Goal: Task Accomplishment & Management: Manage account settings

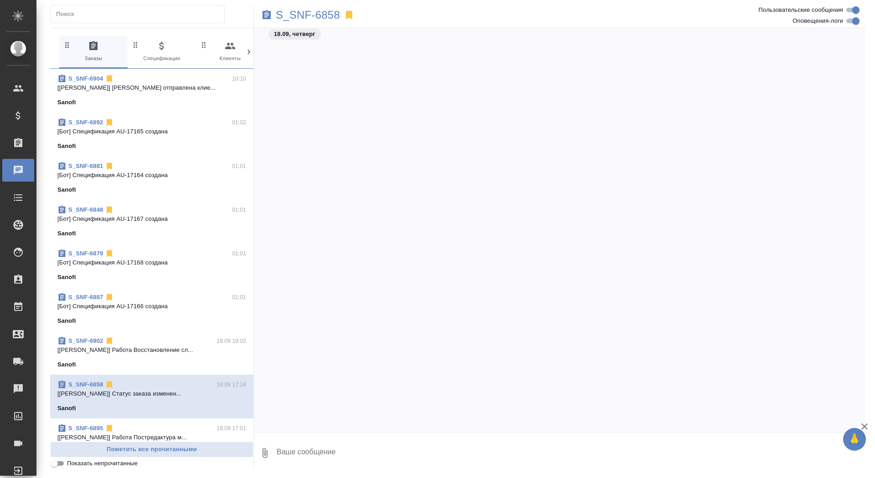
scroll to position [25405, 0]
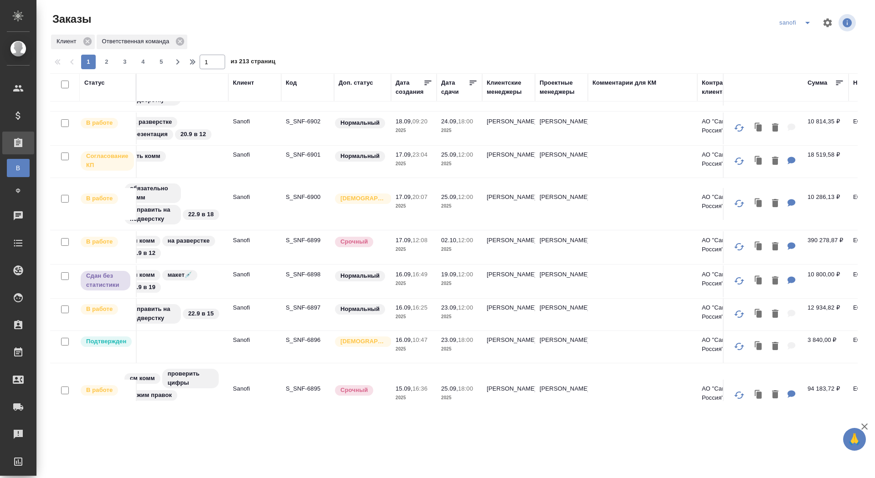
scroll to position [66, 0]
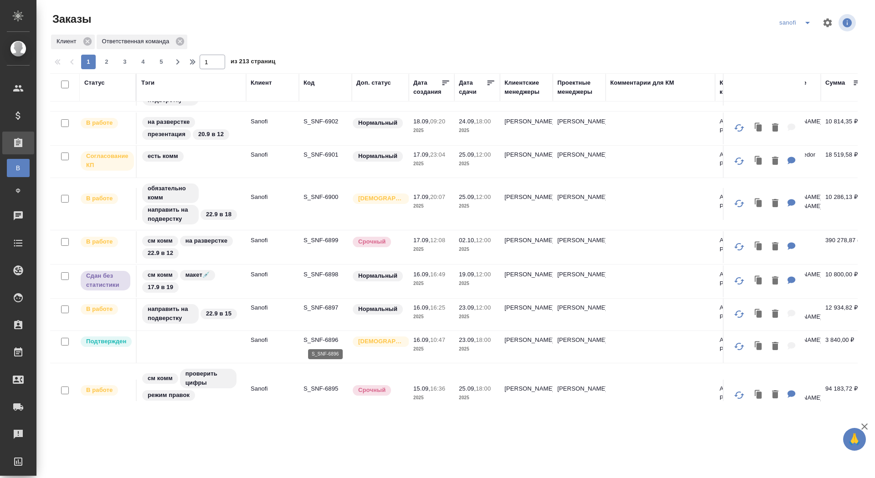
click at [326, 338] on p "S_SNF-6896" at bounding box center [325, 340] width 44 height 9
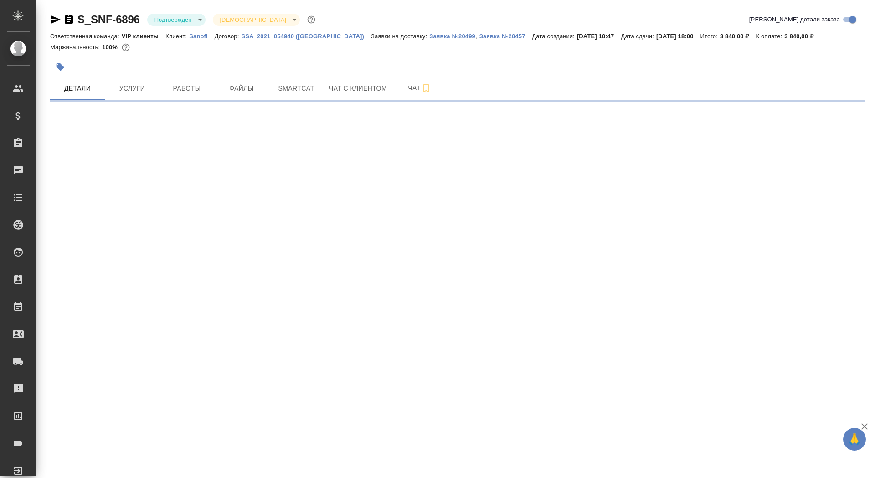
select select "RU"
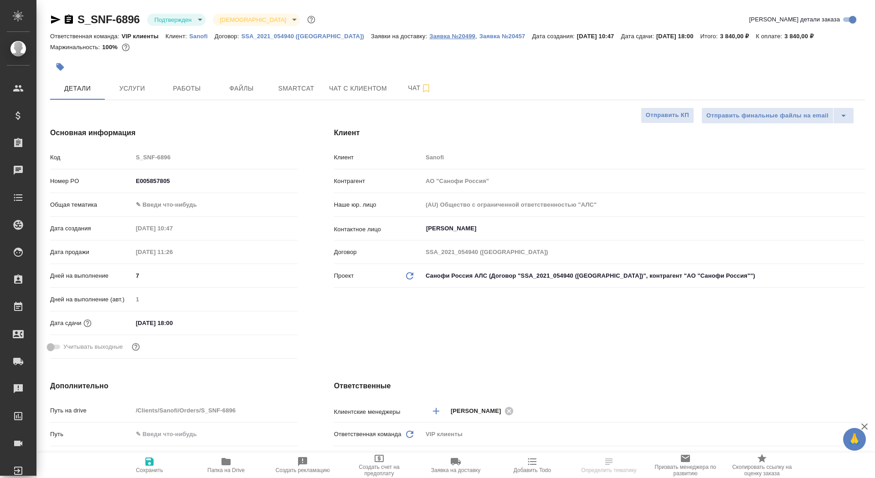
type input "Сайдашева Диляра"
type input "Комаров Роман"
click at [429, 36] on p "Заявка №20499" at bounding box center [452, 36] width 46 height 7
type textarea "x"
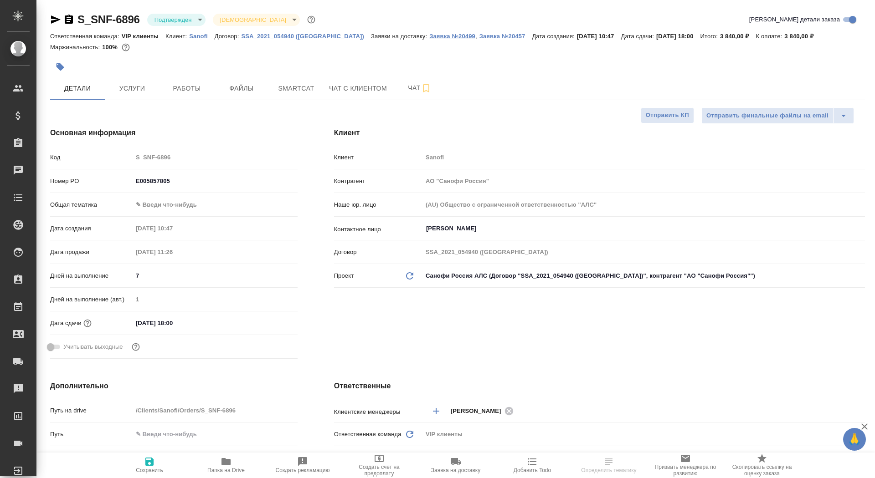
type textarea "x"
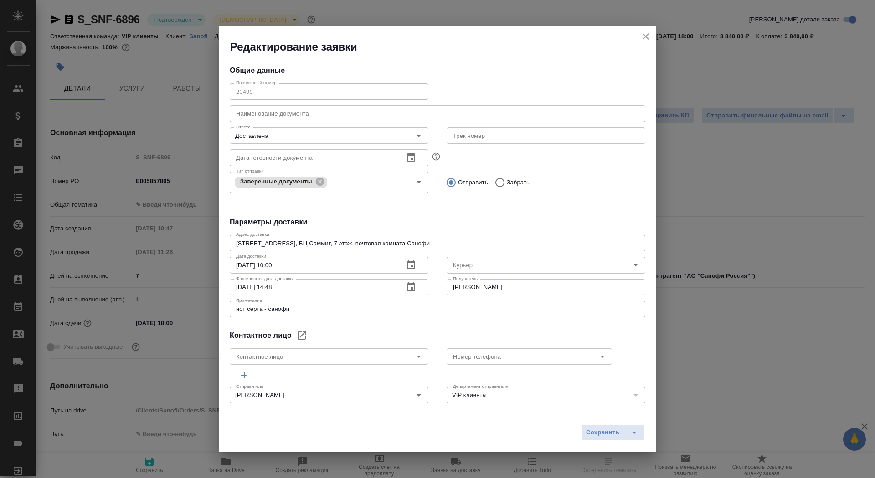
type input "Северов Олег"
type input "Sheina Anastasiya"
click at [644, 36] on icon "close" at bounding box center [645, 36] width 11 height 11
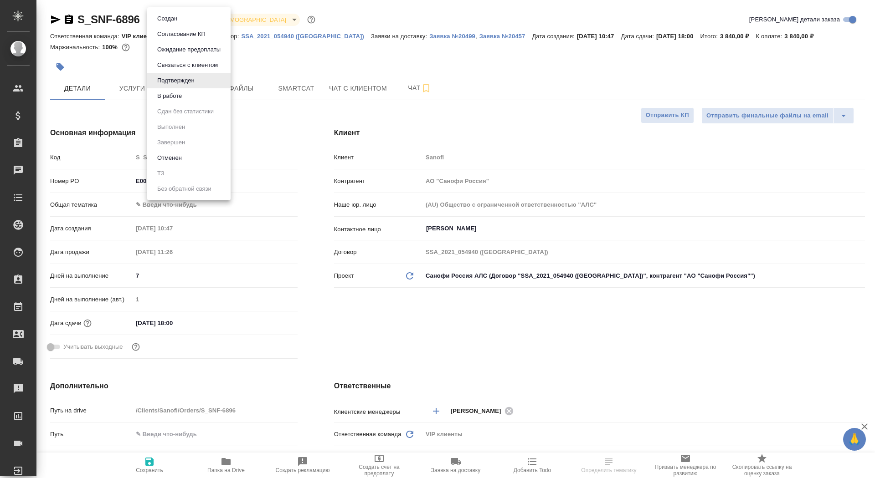
click at [182, 15] on body "🙏 .cls-1 fill:#fff; AWATERA Saydasheva Dilyara Клиенты Спецификации Заказы 0 Ча…" at bounding box center [437, 239] width 875 height 478
click at [183, 99] on button "В работе" at bounding box center [169, 96] width 30 height 10
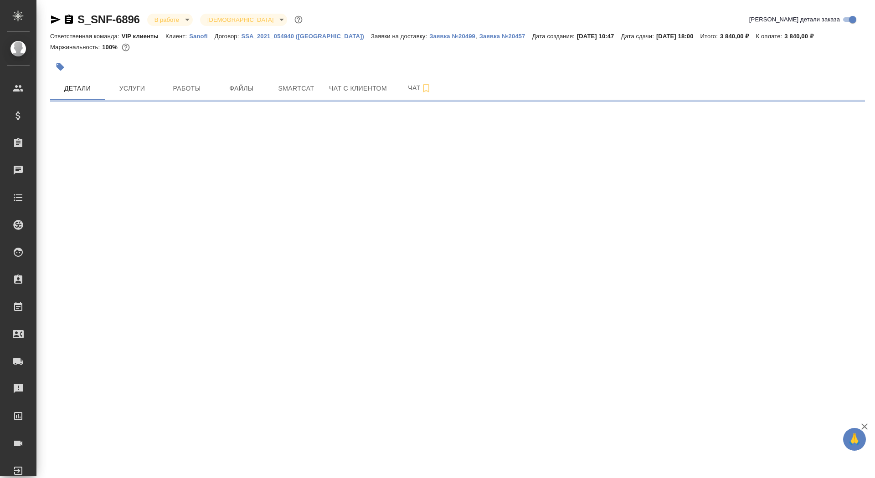
select select "RU"
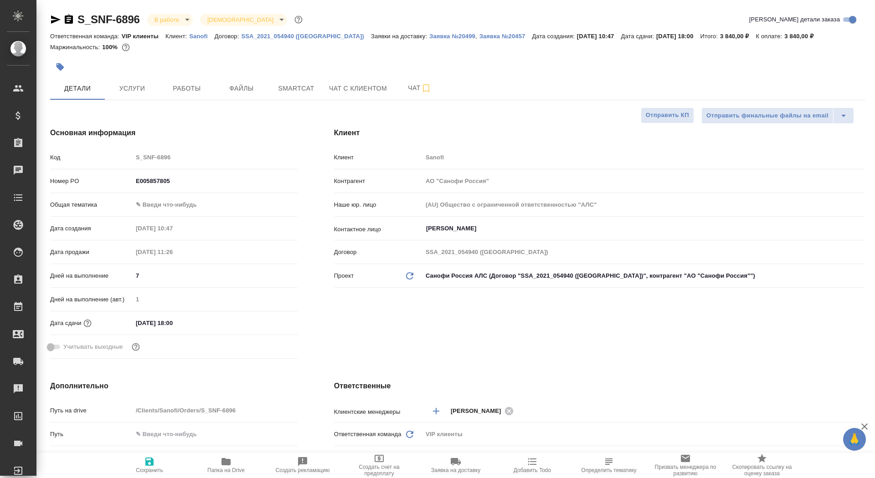
type textarea "x"
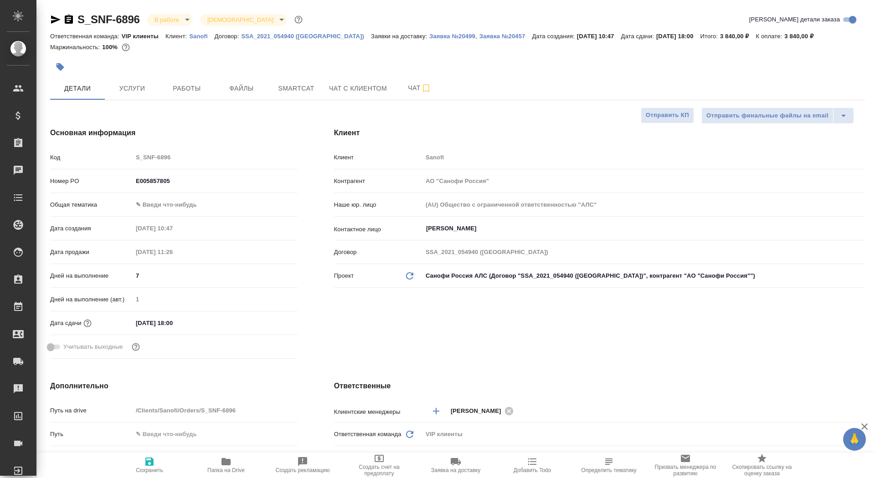
type textarea "x"
click at [159, 205] on body "🙏 .cls-1 fill:#fff; AWATERA Saydasheva Dilyara Клиенты Спецификации Заказы 0 Ча…" at bounding box center [437, 239] width 875 height 478
click at [176, 261] on li "Общая Тематика" at bounding box center [215, 263] width 165 height 15
type input "obtem"
type textarea "x"
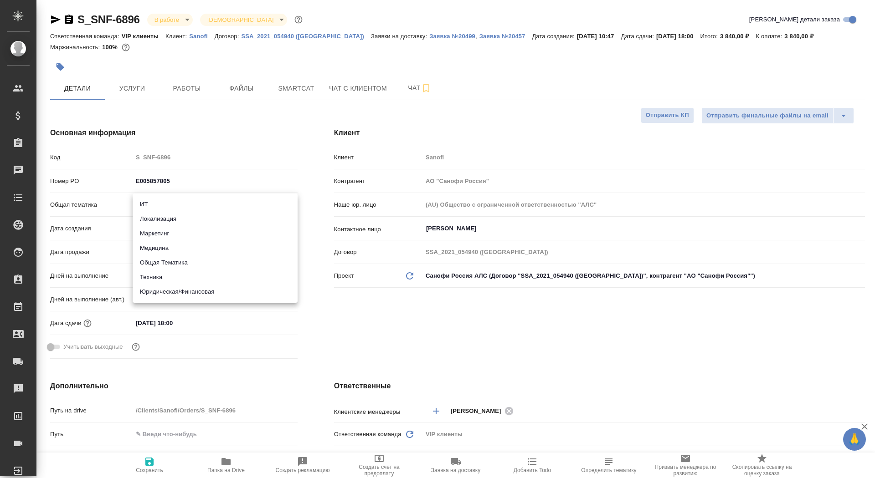
type textarea "x"
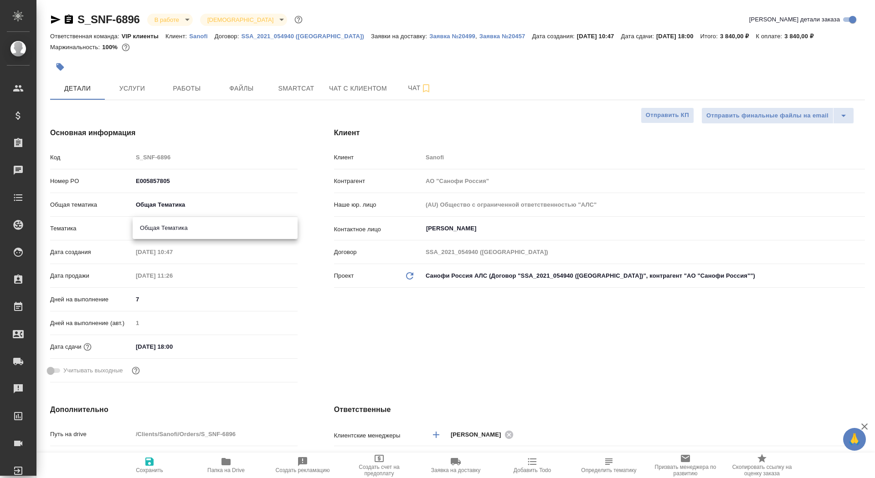
click at [174, 236] on body "🙏 .cls-1 fill:#fff; AWATERA Saydasheva Dilyara Клиенты Спецификации Заказы 0 Ча…" at bounding box center [437, 239] width 875 height 478
click at [174, 232] on li "Общая Тематика" at bounding box center [215, 228] width 165 height 15
type textarea "x"
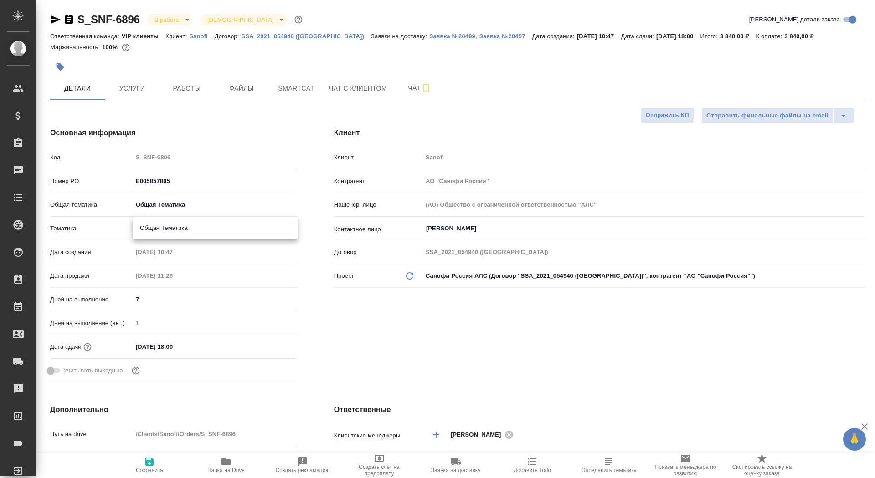
type input "6012b1ca196b0e5c9229a120"
click at [161, 466] on span "Сохранить" at bounding box center [150, 464] width 66 height 17
type textarea "x"
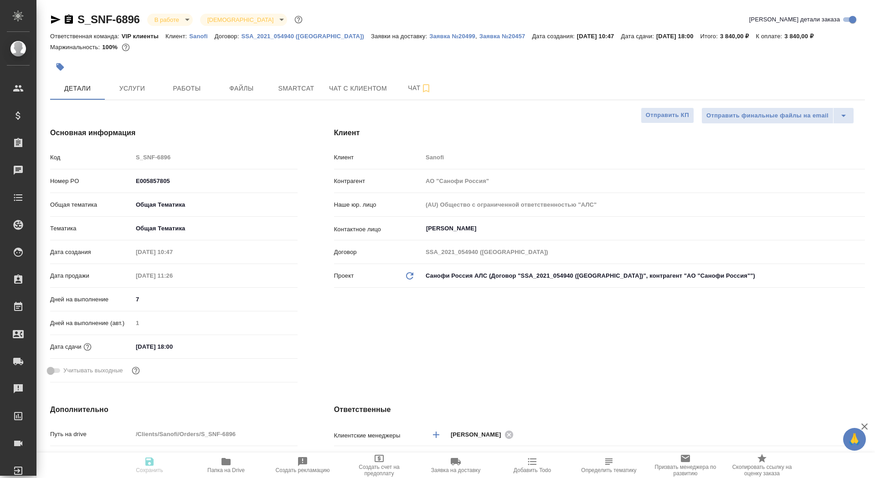
type textarea "x"
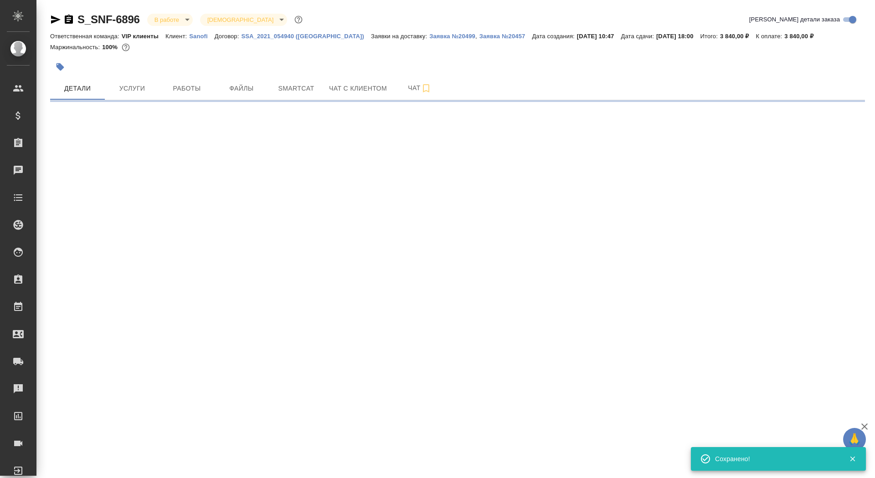
select select "RU"
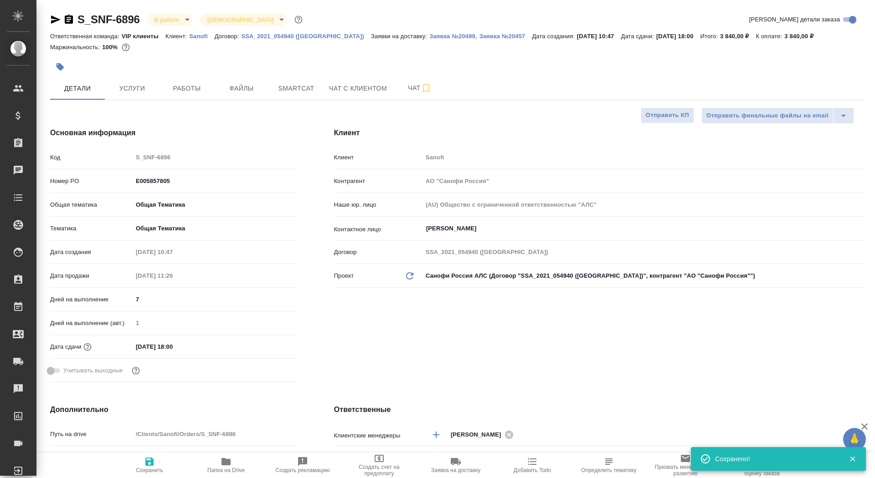
type textarea "x"
click at [180, 21] on body "🙏 .cls-1 fill:#fff; AWATERA Saydasheva Dilyara Клиенты Спецификации Заказы 0 Ча…" at bounding box center [437, 239] width 875 height 478
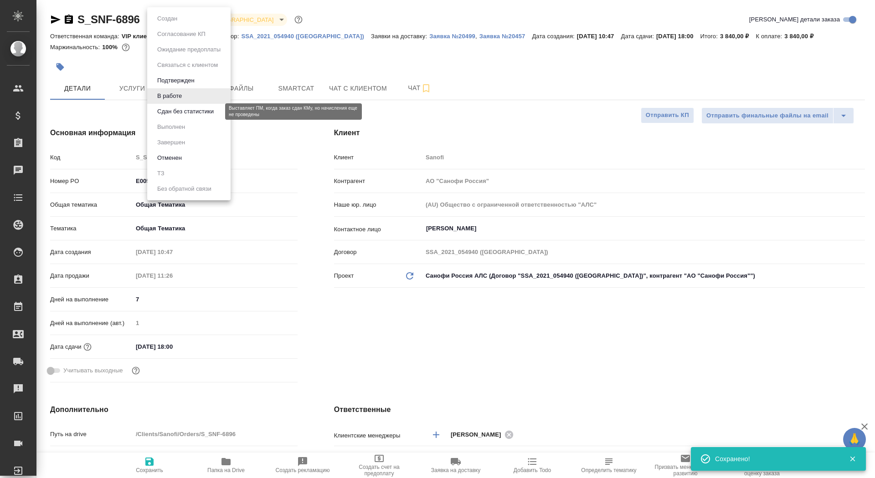
click at [179, 110] on button "Сдан без статистики" at bounding box center [185, 112] width 62 height 10
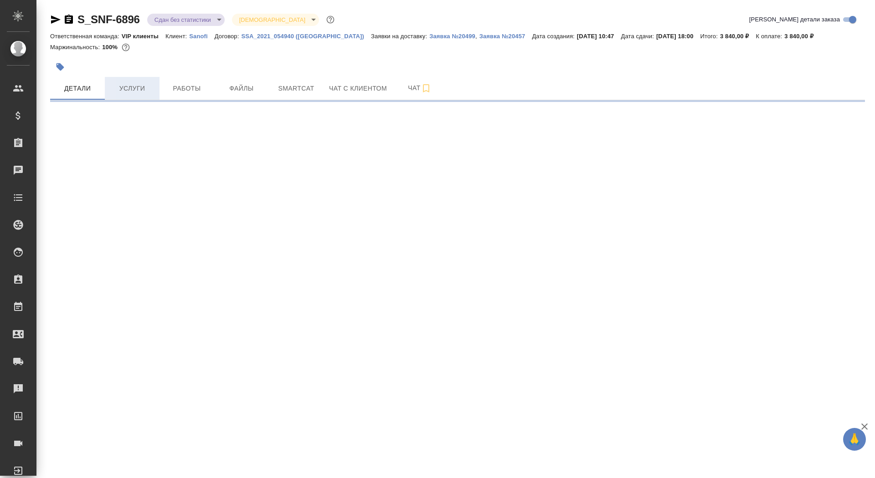
select select "RU"
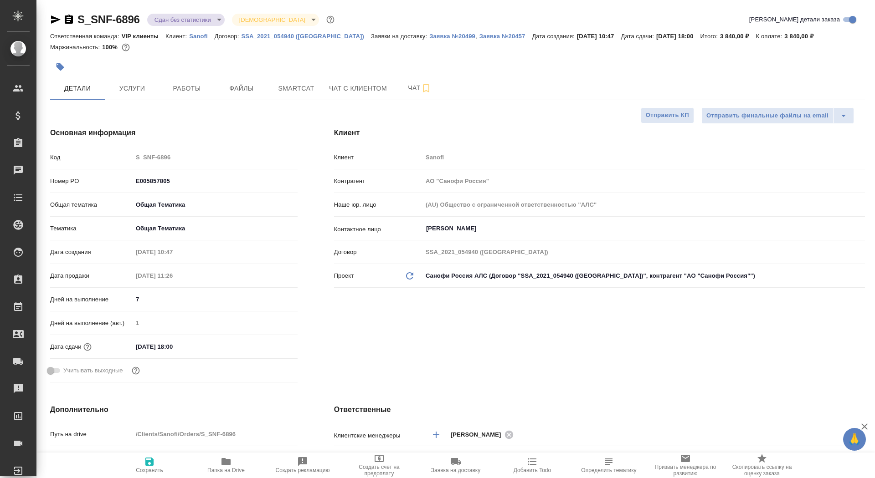
type textarea "x"
click at [185, 93] on span "Работы" at bounding box center [187, 88] width 44 height 11
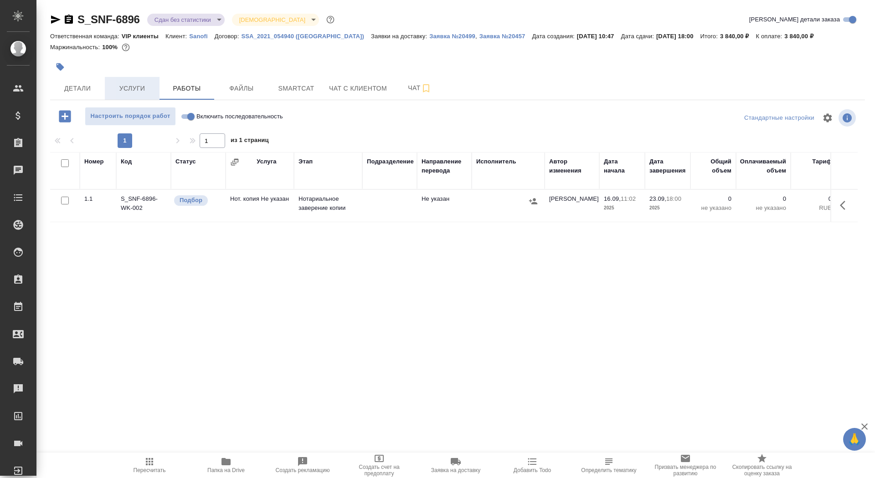
click at [140, 86] on span "Услуги" at bounding box center [132, 88] width 44 height 11
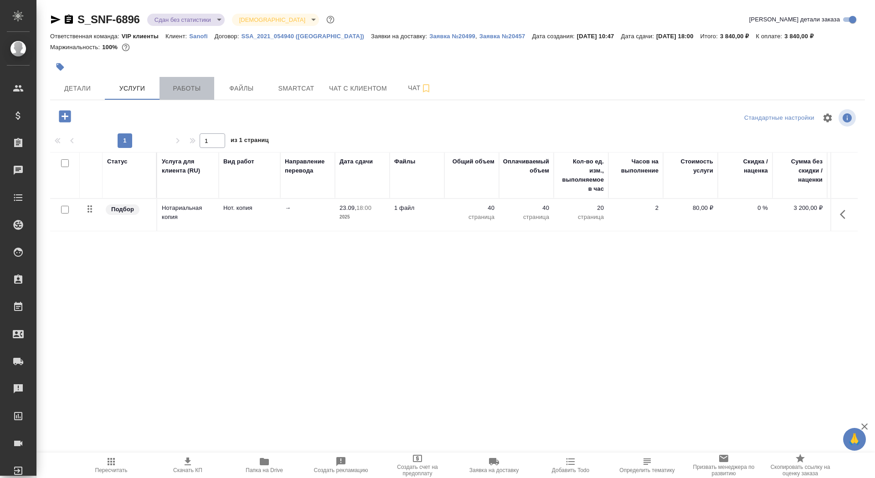
click at [193, 89] on span "Работы" at bounding box center [187, 88] width 44 height 11
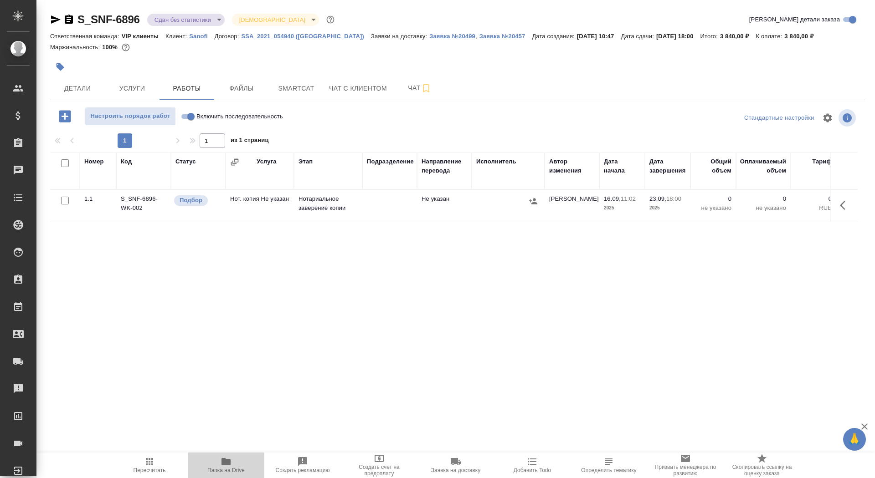
click at [228, 464] on icon "button" at bounding box center [225, 461] width 9 height 7
click at [846, 203] on icon "button" at bounding box center [845, 205] width 11 height 11
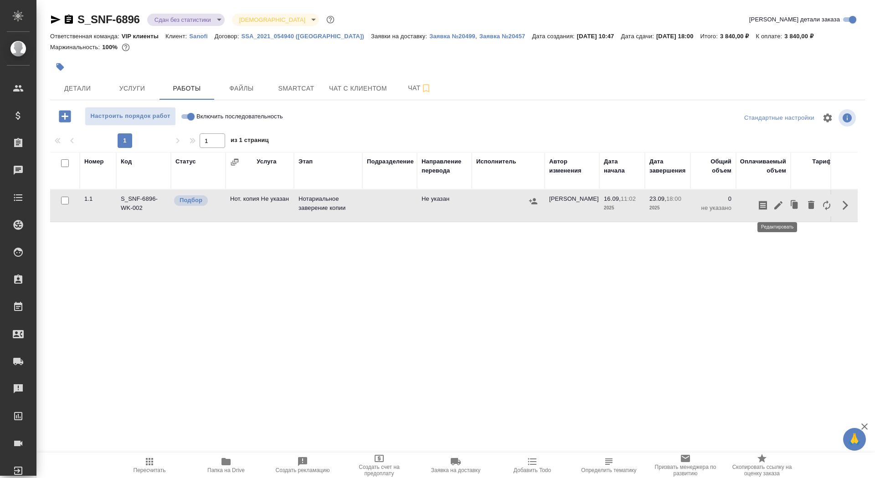
click at [780, 202] on icon "button" at bounding box center [778, 205] width 11 height 11
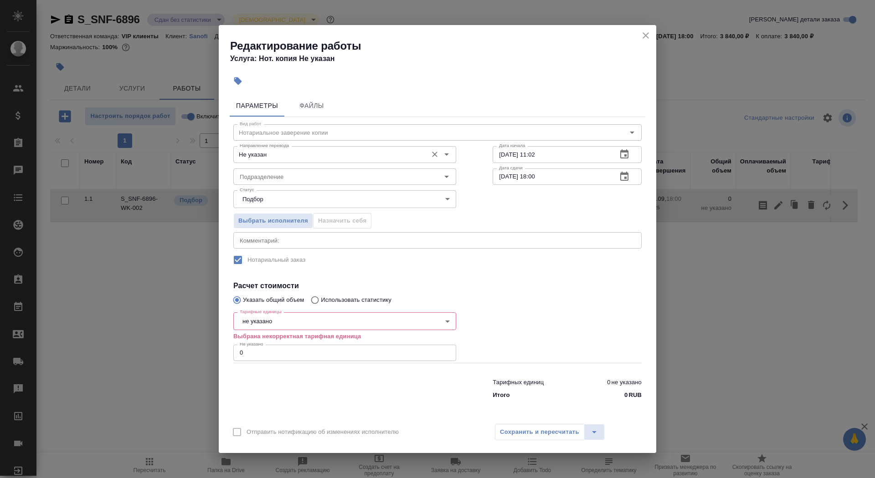
click at [275, 154] on input "Не указан" at bounding box center [329, 154] width 187 height 11
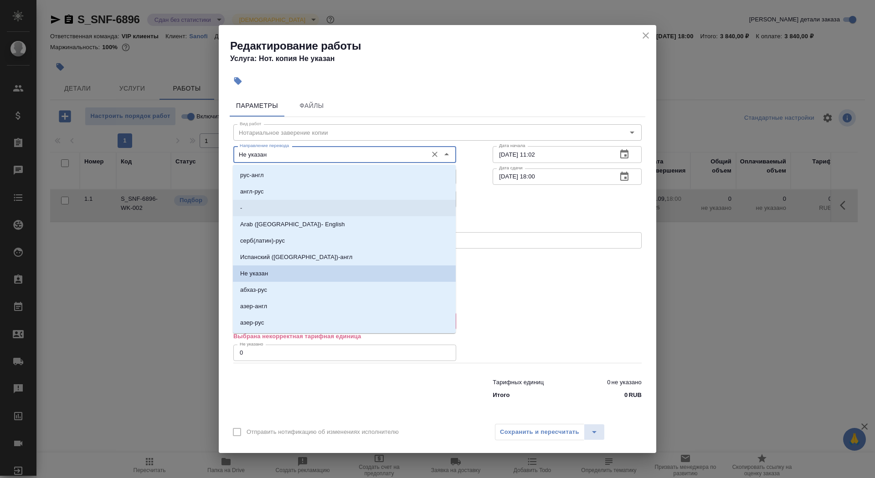
click at [274, 207] on li "-" at bounding box center [344, 208] width 223 height 16
type input "-"
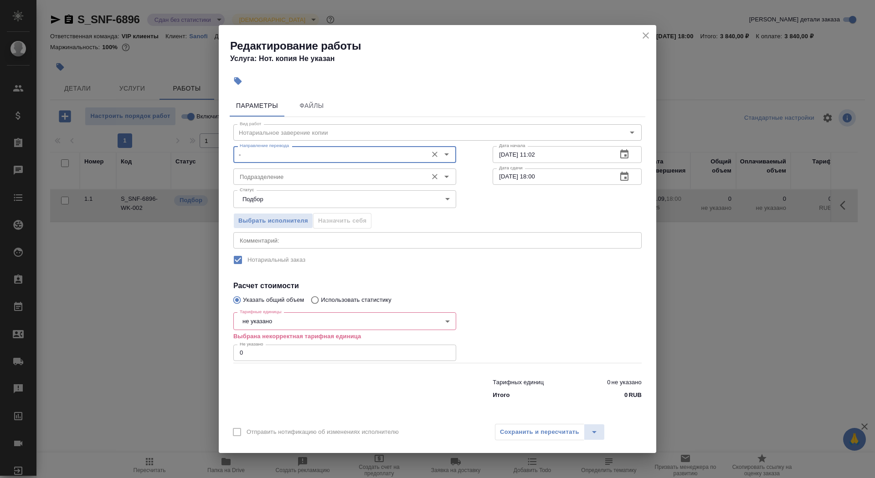
click at [274, 176] on input "Подразделение" at bounding box center [329, 176] width 187 height 11
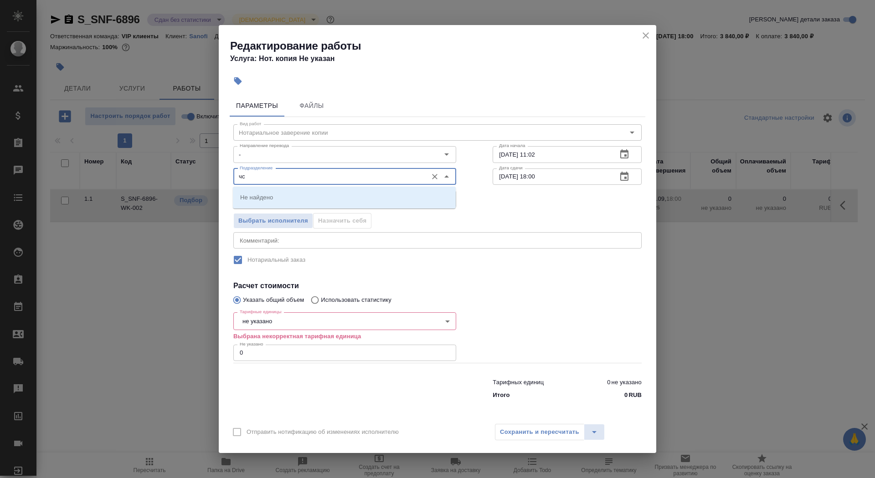
type input "ч"
click at [276, 195] on li "Сертифай" at bounding box center [344, 197] width 223 height 16
type input "Сертифай"
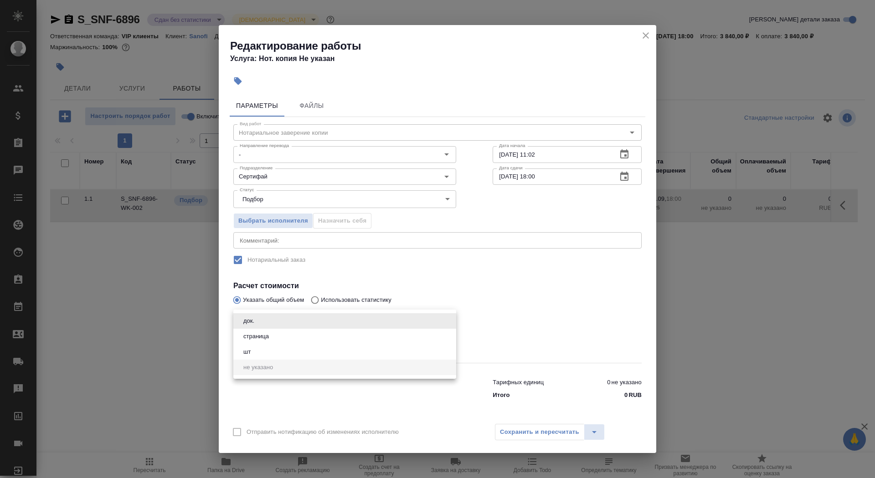
click at [277, 323] on body "🙏 .cls-1 fill:#fff; AWATERA Saydasheva Dilyara Клиенты Спецификации Заказы 0 Ча…" at bounding box center [437, 239] width 875 height 478
click at [277, 326] on li "док." at bounding box center [344, 320] width 223 height 15
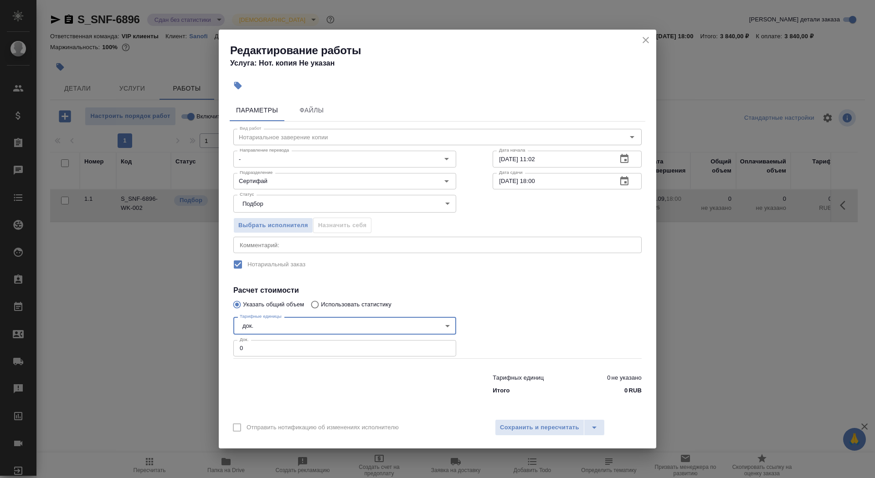
click at [277, 322] on body "🙏 .cls-1 fill:#fff; AWATERA Saydasheva Dilyara Клиенты Спецификации Заказы 0 Ча…" at bounding box center [437, 239] width 875 height 478
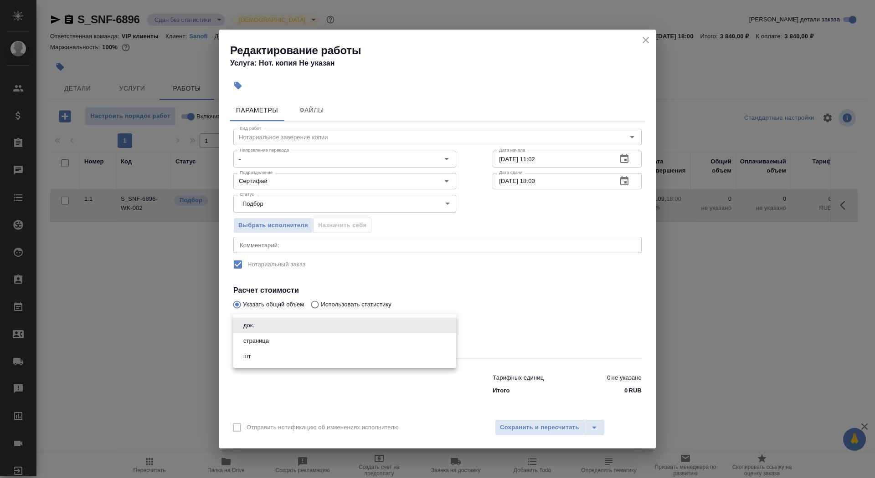
click at [279, 338] on li "страница" at bounding box center [344, 340] width 223 height 15
type input "5a8b1489cc6b4906c91bfdb2"
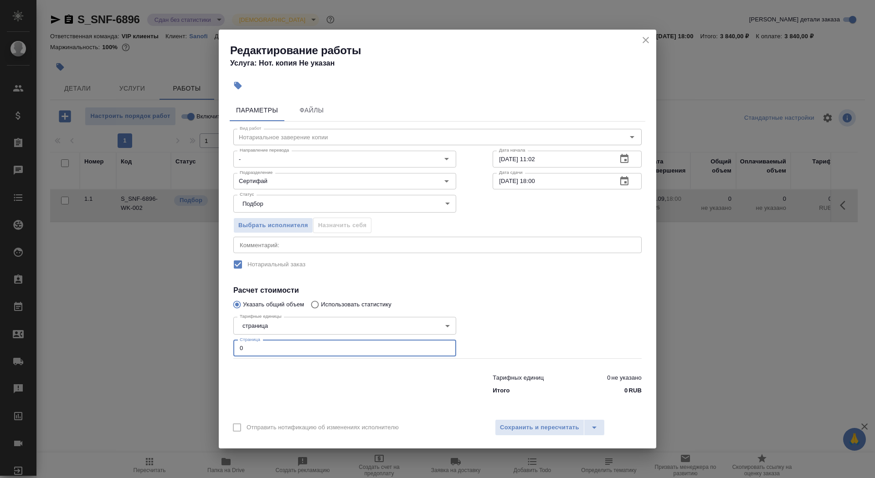
click at [280, 354] on input "0" at bounding box center [344, 348] width 223 height 16
type input "40"
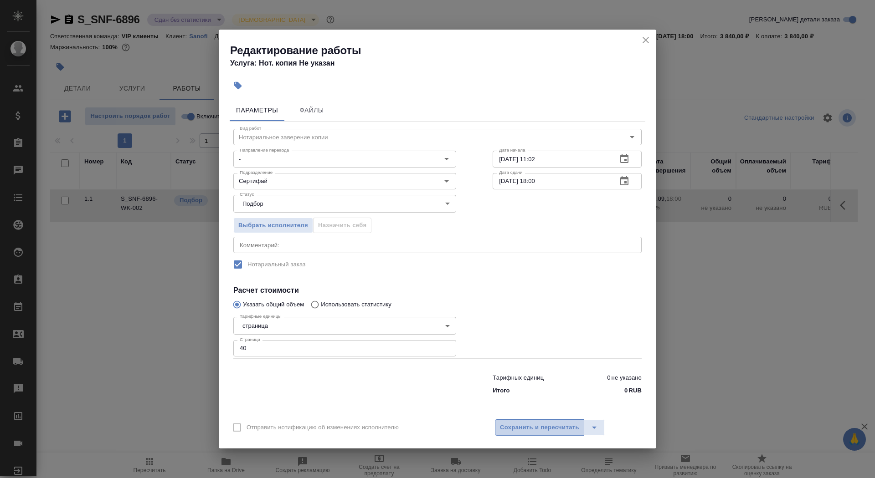
click at [525, 427] on span "Сохранить и пересчитать" at bounding box center [539, 428] width 79 height 10
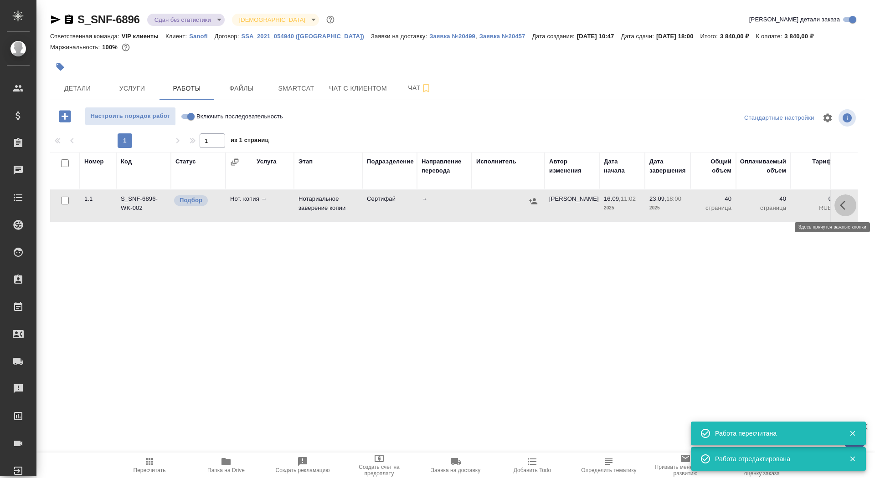
click at [841, 215] on button "button" at bounding box center [845, 206] width 22 height 22
click at [773, 204] on icon "button" at bounding box center [778, 205] width 11 height 11
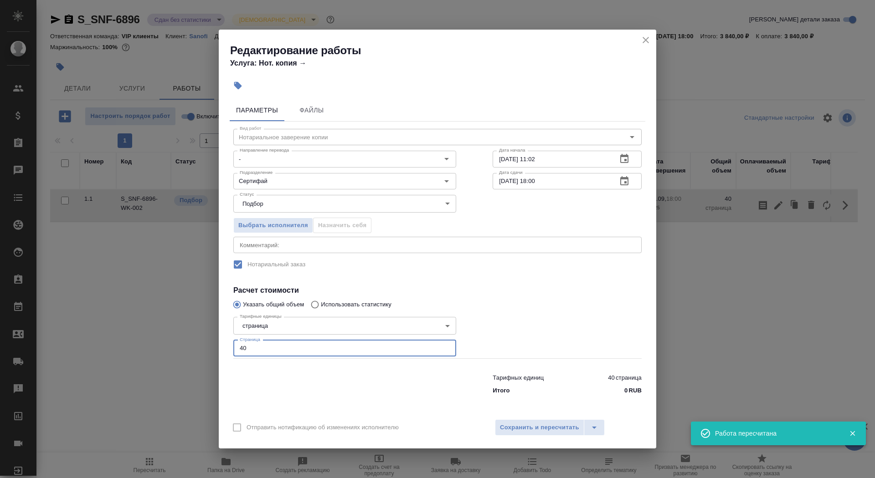
click at [244, 345] on input "40" at bounding box center [344, 348] width 223 height 16
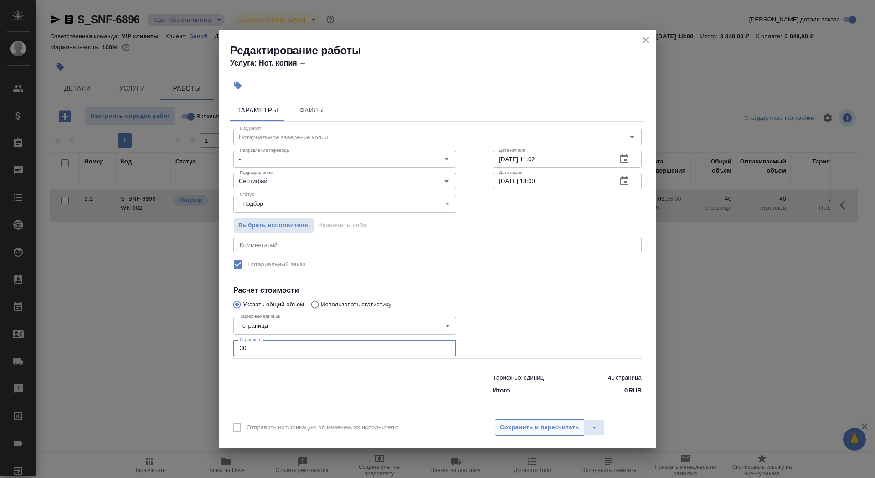
type input "30"
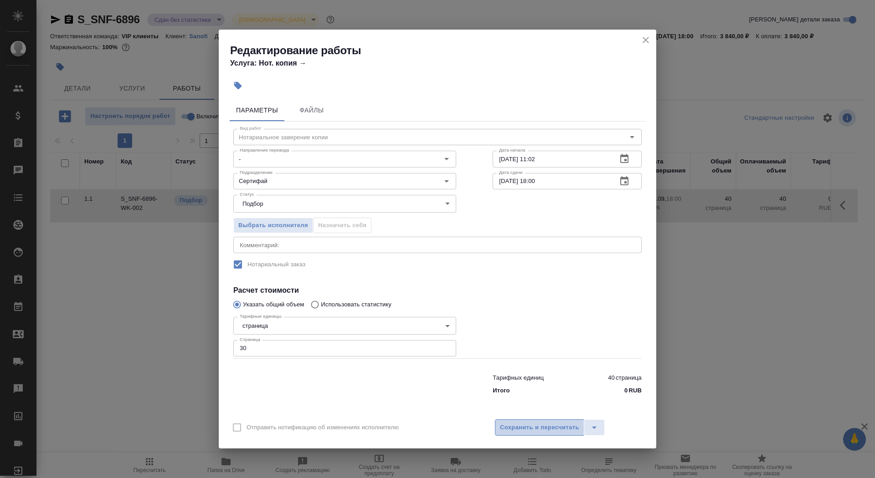
click at [522, 426] on span "Сохранить и пересчитать" at bounding box center [539, 428] width 79 height 10
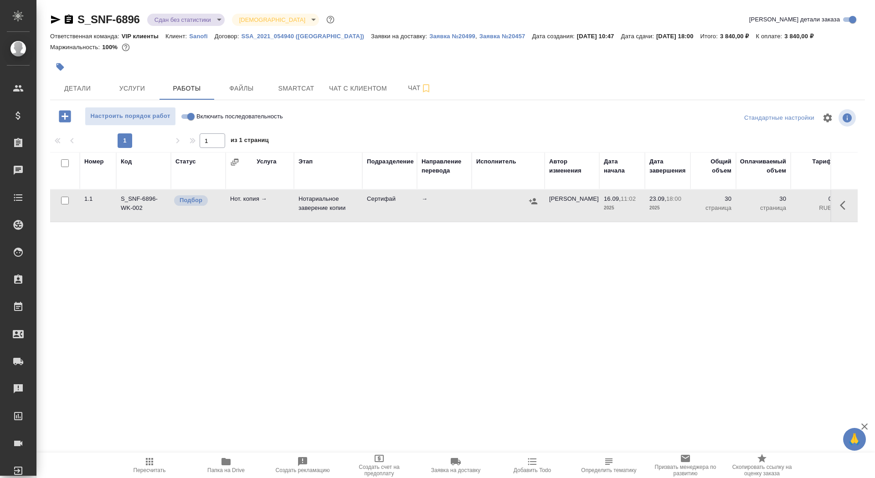
click at [231, 477] on button "Папка на Drive" at bounding box center [226, 466] width 77 height 26
click at [846, 206] on icon "button" at bounding box center [845, 205] width 11 height 11
click at [784, 206] on button "button" at bounding box center [777, 206] width 15 height 22
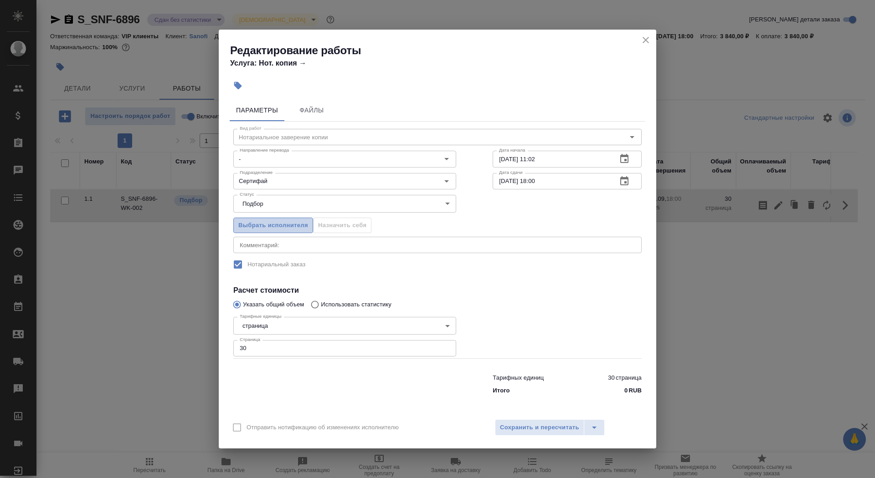
click at [272, 221] on span "Выбрать исполнителя" at bounding box center [273, 225] width 70 height 10
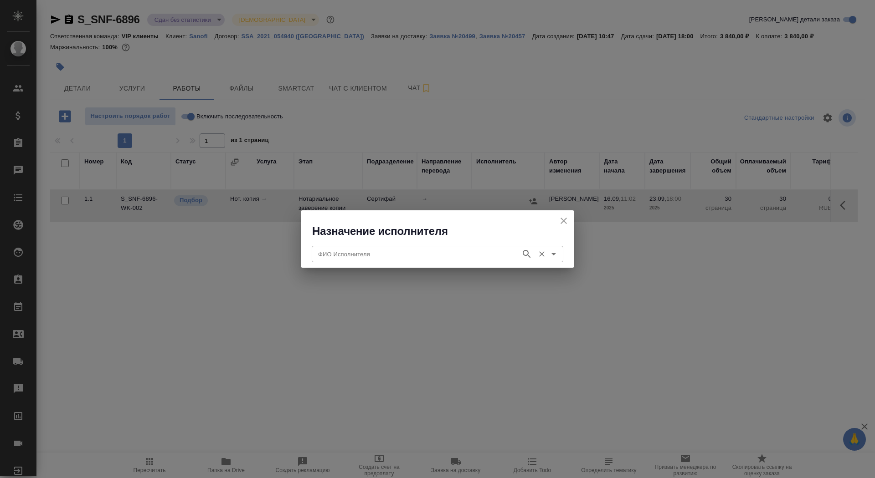
click at [355, 250] on input "ФИО Исполнителя" at bounding box center [415, 254] width 202 height 11
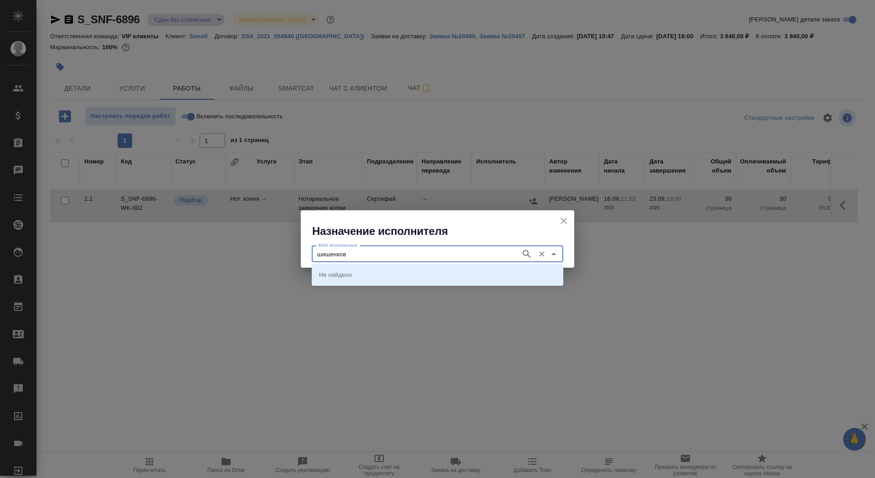
type input "шишенков"
click at [369, 271] on p "НОТАРИУС Шишенков Леонид Васильевич" at bounding box center [344, 274] width 50 height 9
type input "НОТАРИУС Шишенков Леонид Васильевич"
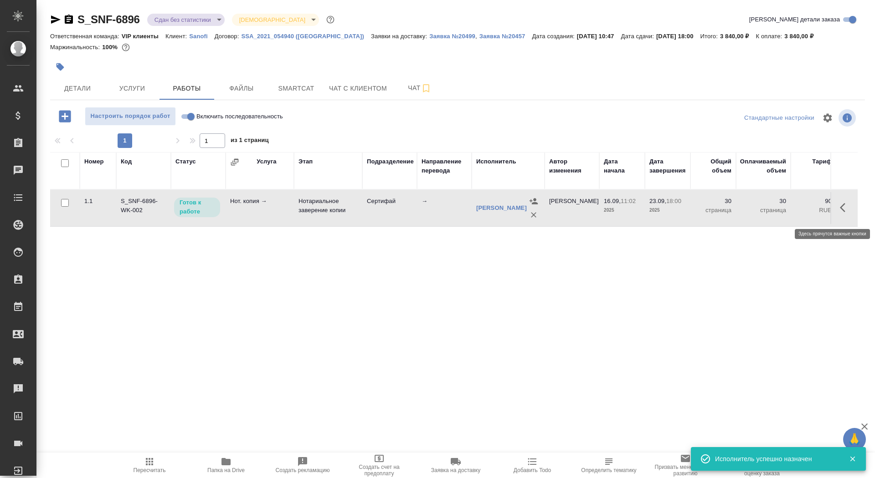
click at [841, 211] on icon "button" at bounding box center [842, 207] width 5 height 9
click at [775, 212] on icon "button" at bounding box center [778, 207] width 11 height 11
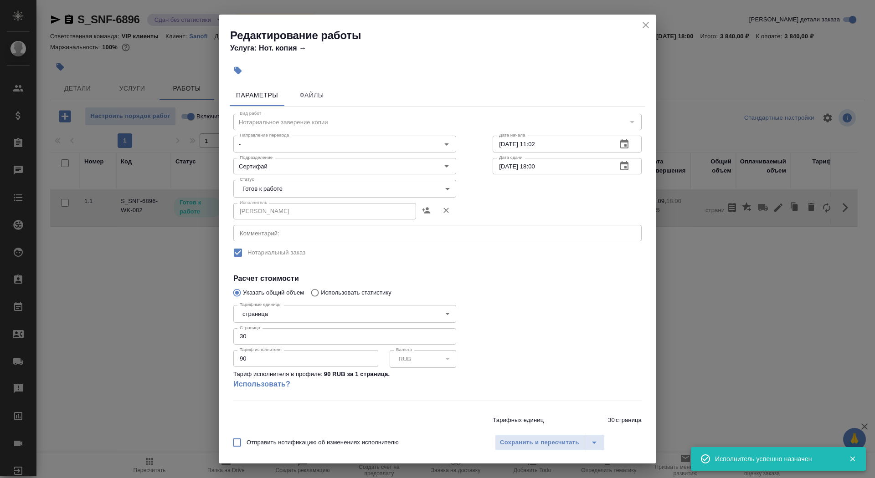
click at [344, 190] on body "🙏 .cls-1 fill:#fff; AWATERA Saydasheva Dilyara Клиенты Спецификации Заказы 0 Ча…" at bounding box center [437, 239] width 875 height 478
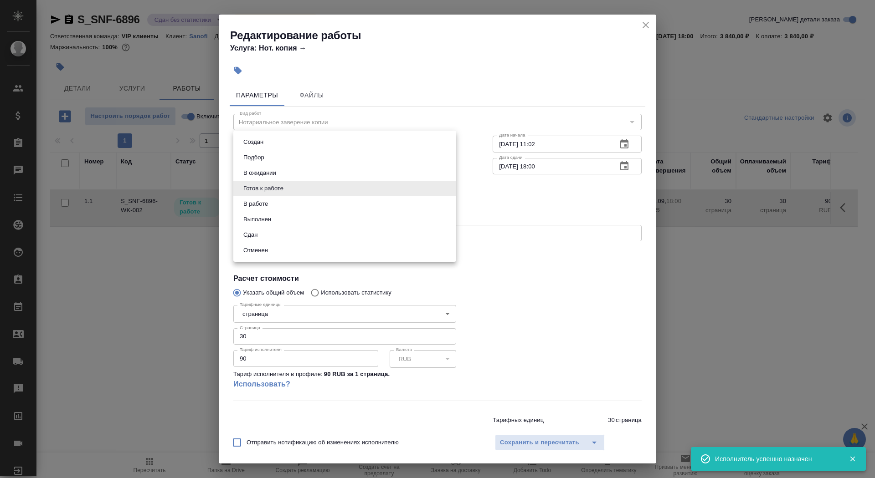
click at [332, 241] on li "Сдан" at bounding box center [344, 234] width 223 height 15
type input "closed"
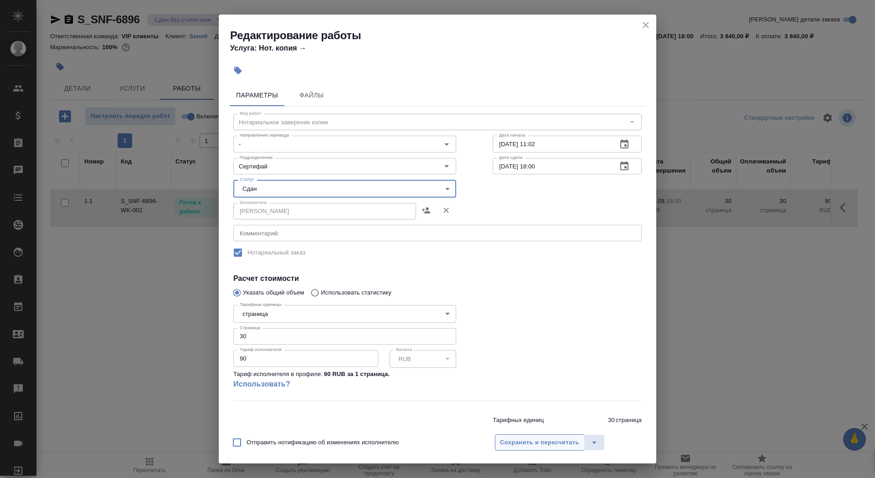
click at [532, 449] on button "Сохранить и пересчитать" at bounding box center [539, 443] width 89 height 16
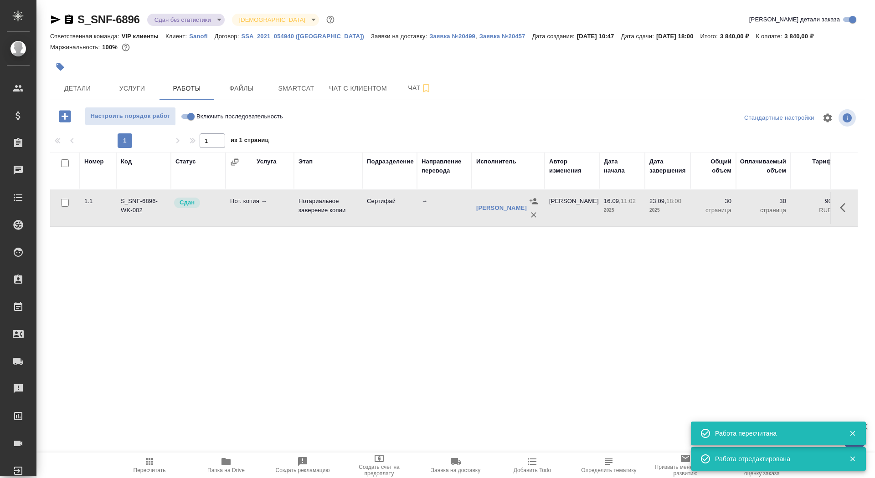
click at [188, 25] on body "🙏 .cls-1 fill:#fff; AWATERA Saydasheva Dilyara Клиенты Спецификации Заказы 0 Ча…" at bounding box center [437, 239] width 875 height 478
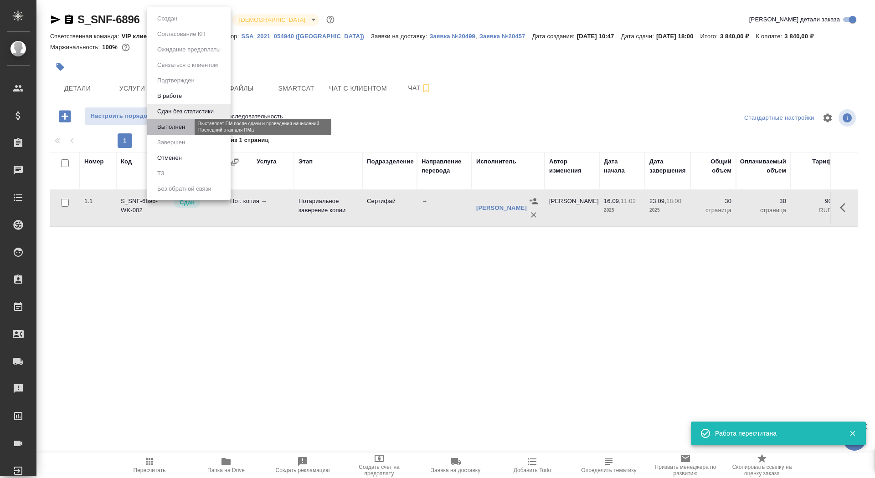
click at [185, 127] on button "Выполнен" at bounding box center [170, 127] width 33 height 10
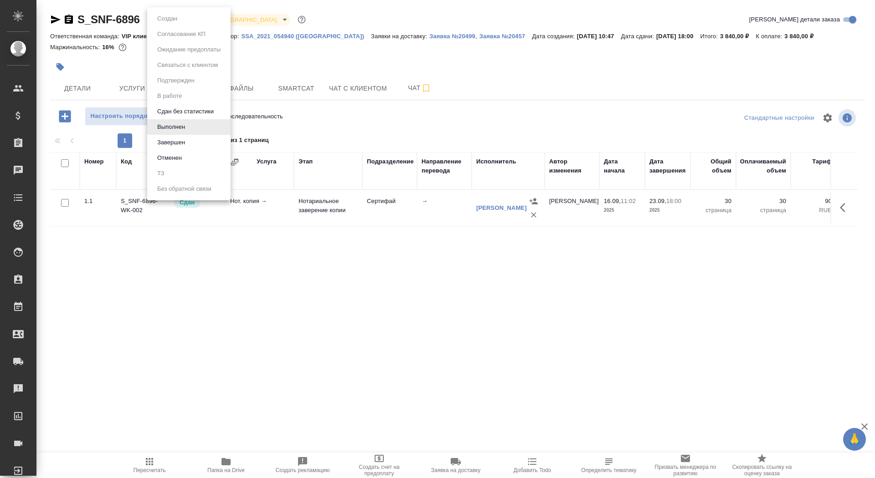
click at [182, 24] on body "🙏 .cls-1 fill:#fff; AWATERA Saydasheva Dilyara Клиенты Спецификации Заказы 0 Ча…" at bounding box center [437, 239] width 875 height 478
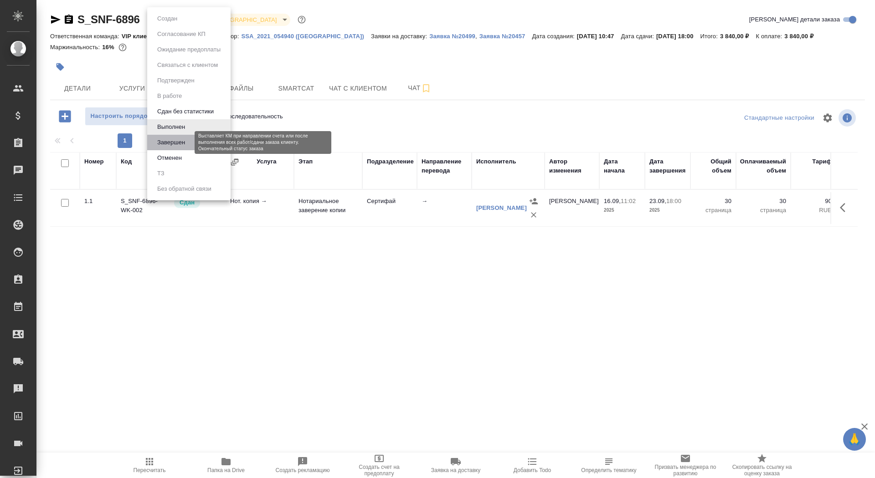
click at [183, 138] on button "Завершен" at bounding box center [170, 143] width 33 height 10
